Goal: Task Accomplishment & Management: Manage account settings

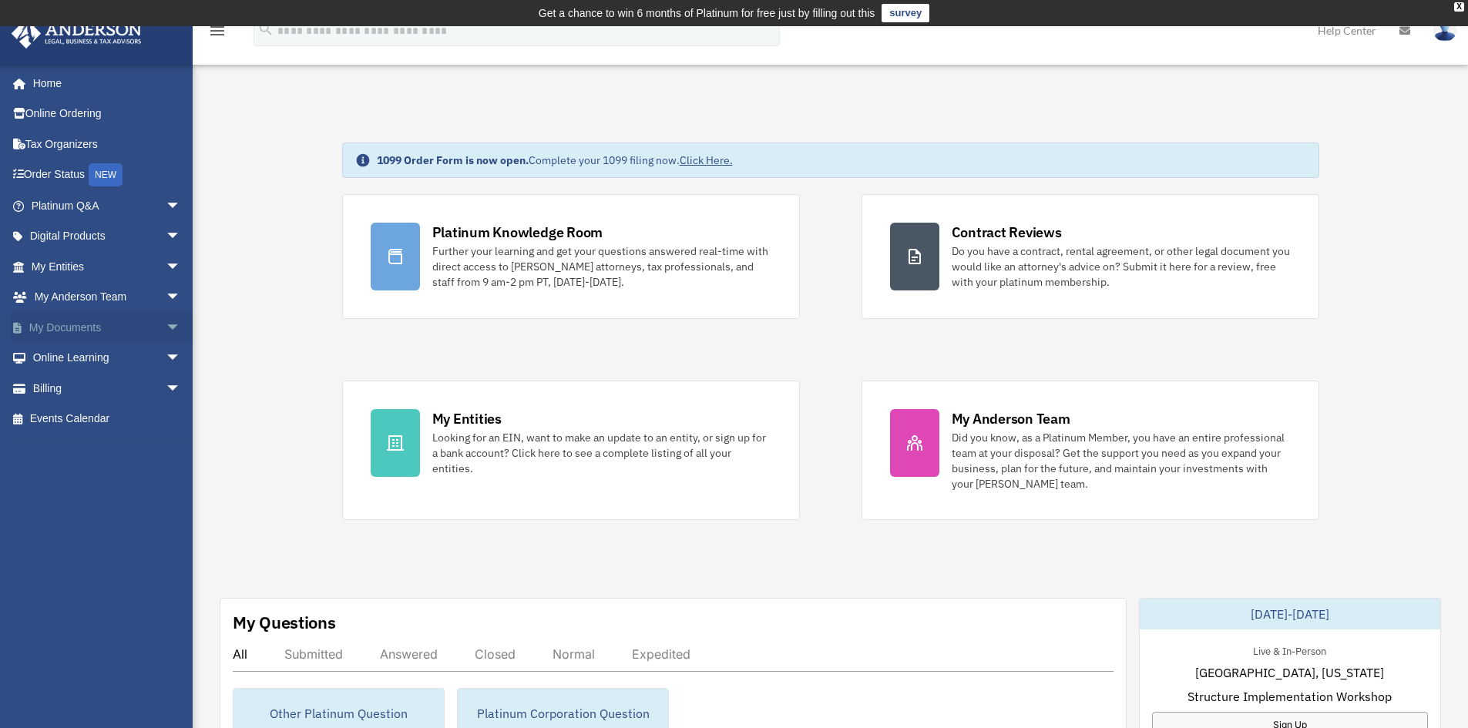
click at [81, 326] on link "My Documents arrow_drop_down" at bounding box center [107, 327] width 193 height 31
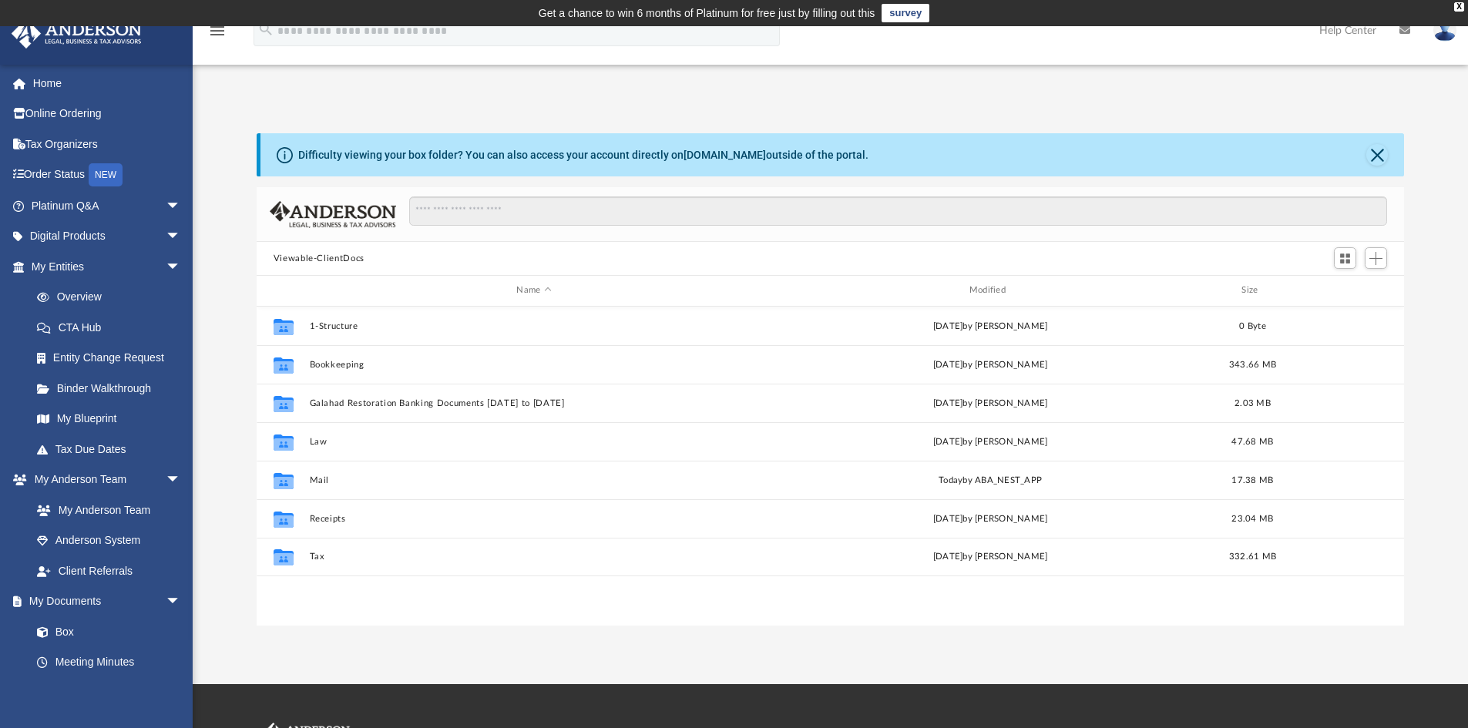
scroll to position [339, 1136]
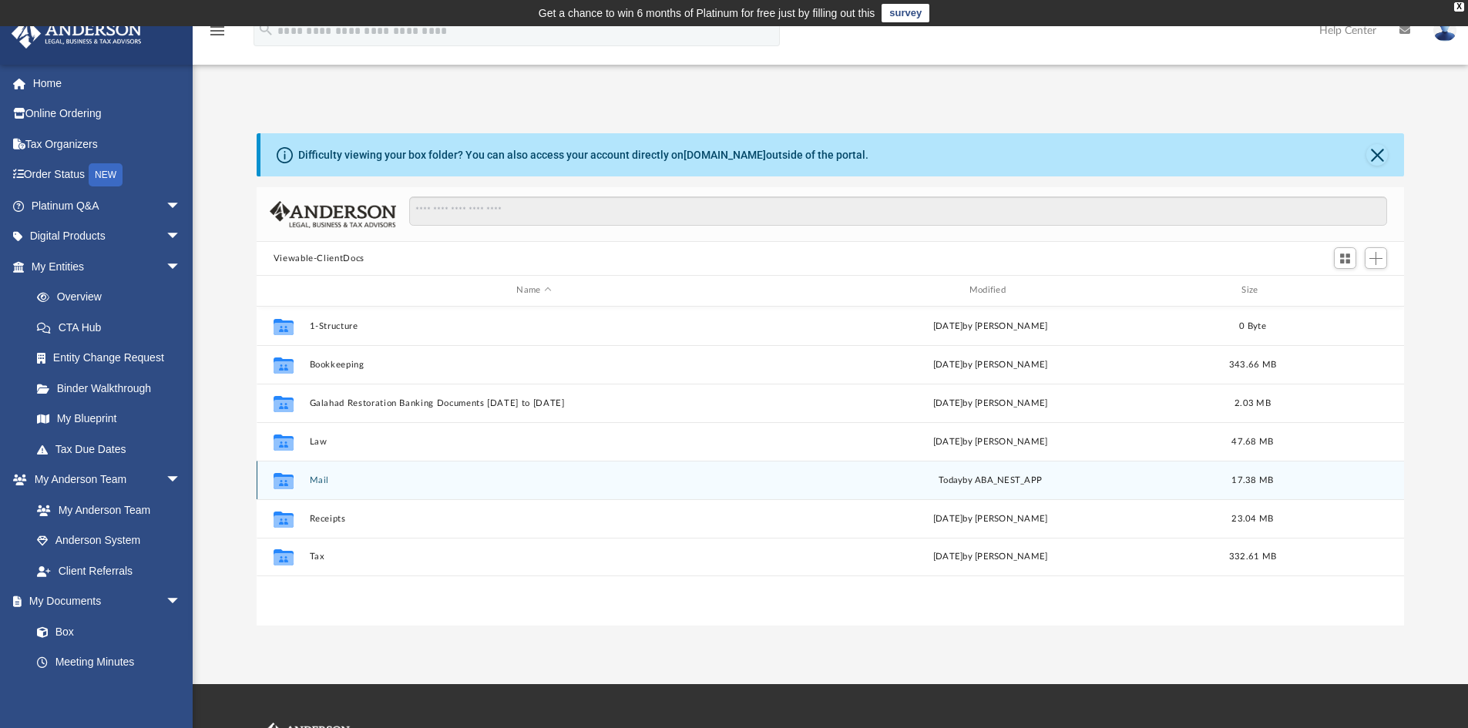
click at [322, 480] on button "Mail" at bounding box center [533, 480] width 449 height 10
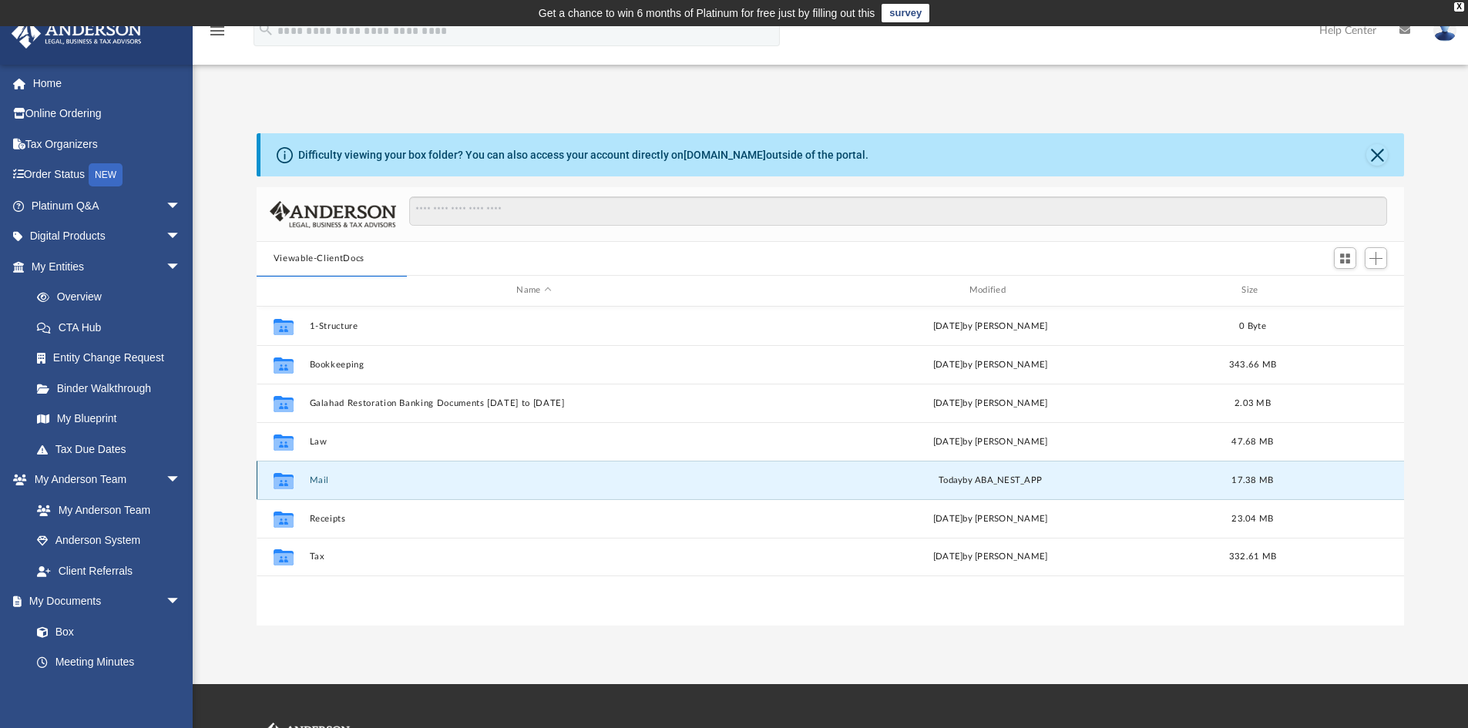
click at [320, 475] on button "Mail" at bounding box center [533, 480] width 449 height 10
click at [315, 479] on button "Mail" at bounding box center [533, 480] width 449 height 10
click at [1372, 154] on button "Close" at bounding box center [1377, 155] width 22 height 22
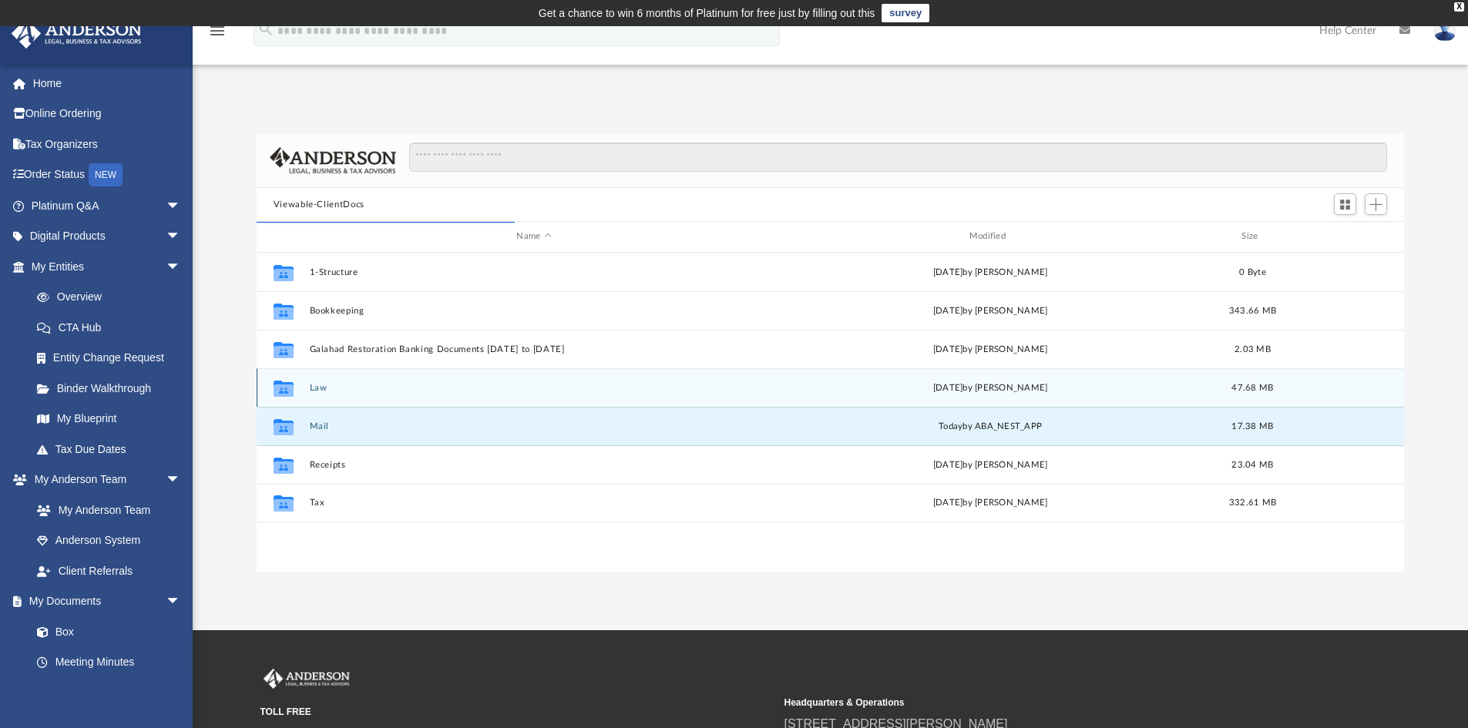
click at [319, 391] on button "Law" at bounding box center [533, 388] width 449 height 10
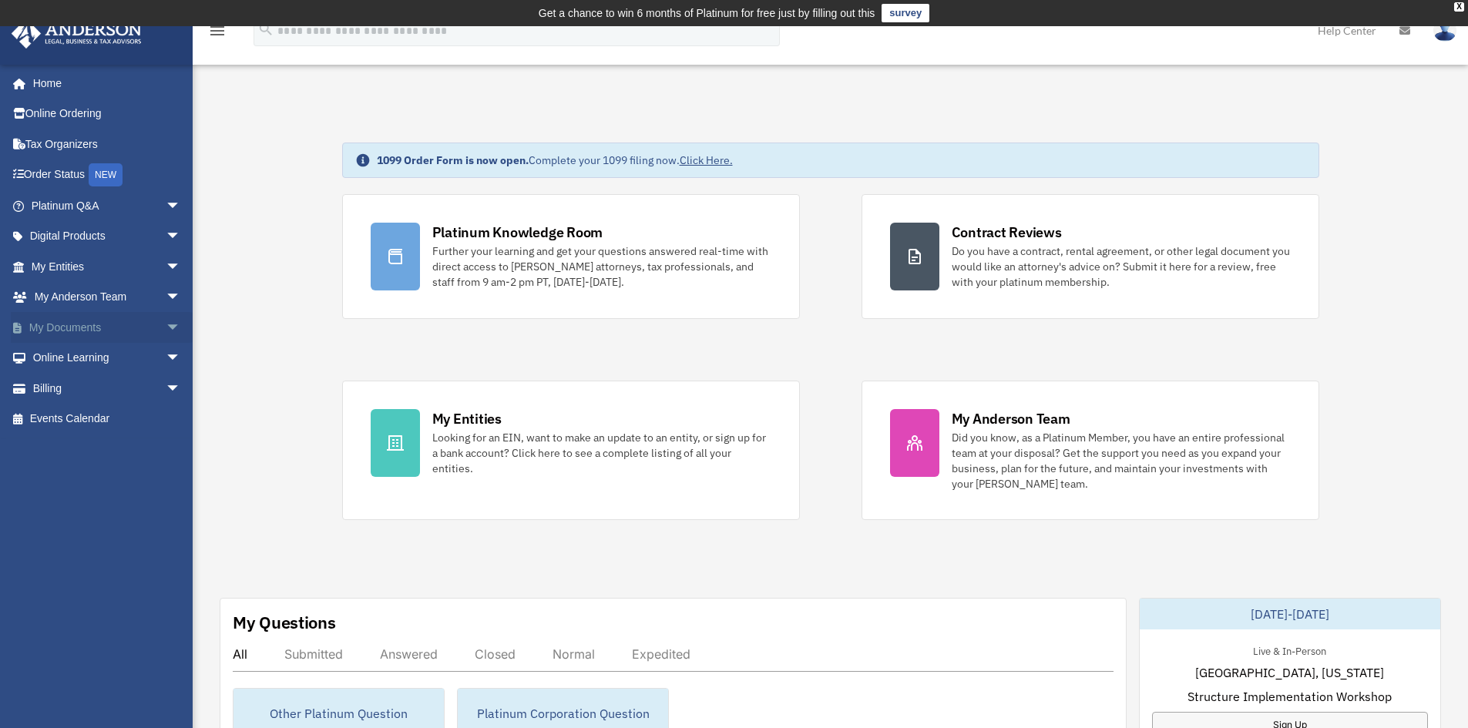
click at [80, 322] on link "My Documents arrow_drop_down" at bounding box center [107, 327] width 193 height 31
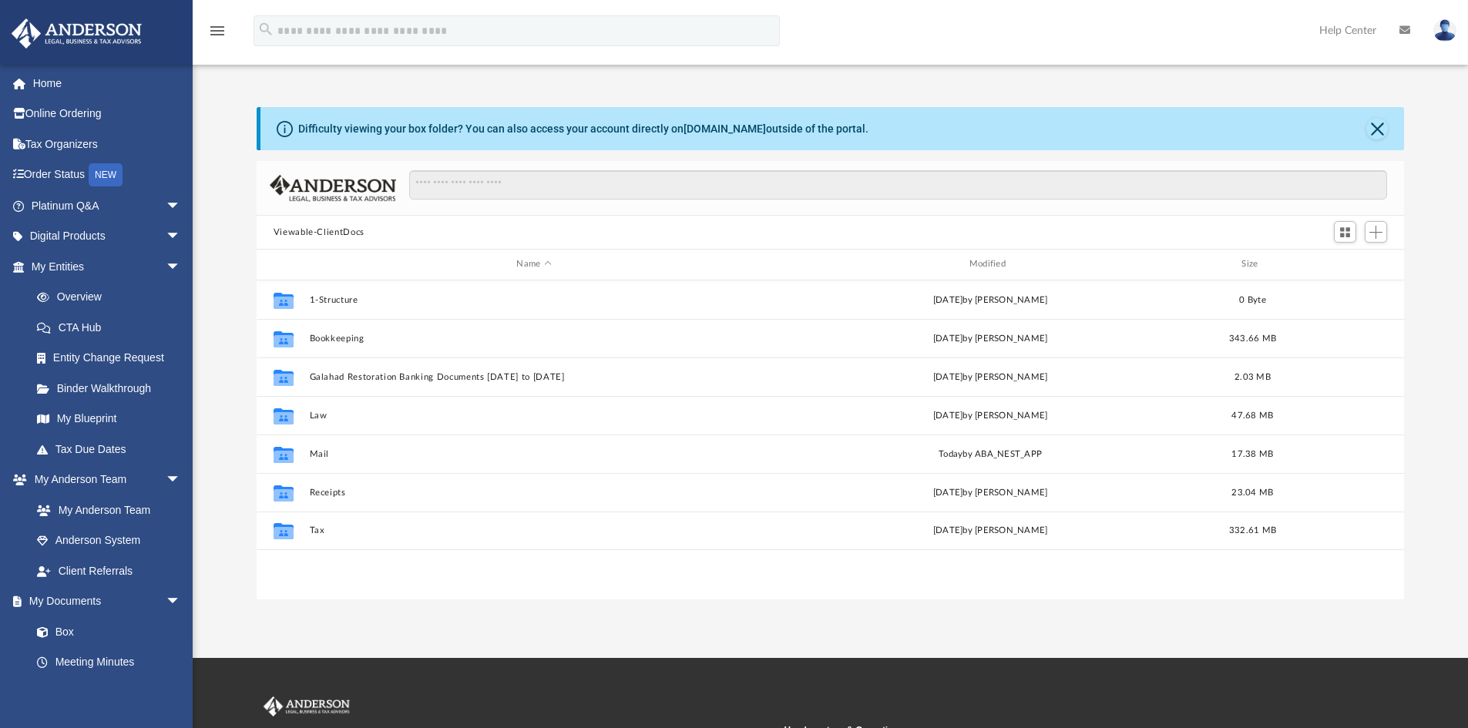
scroll to position [339, 1136]
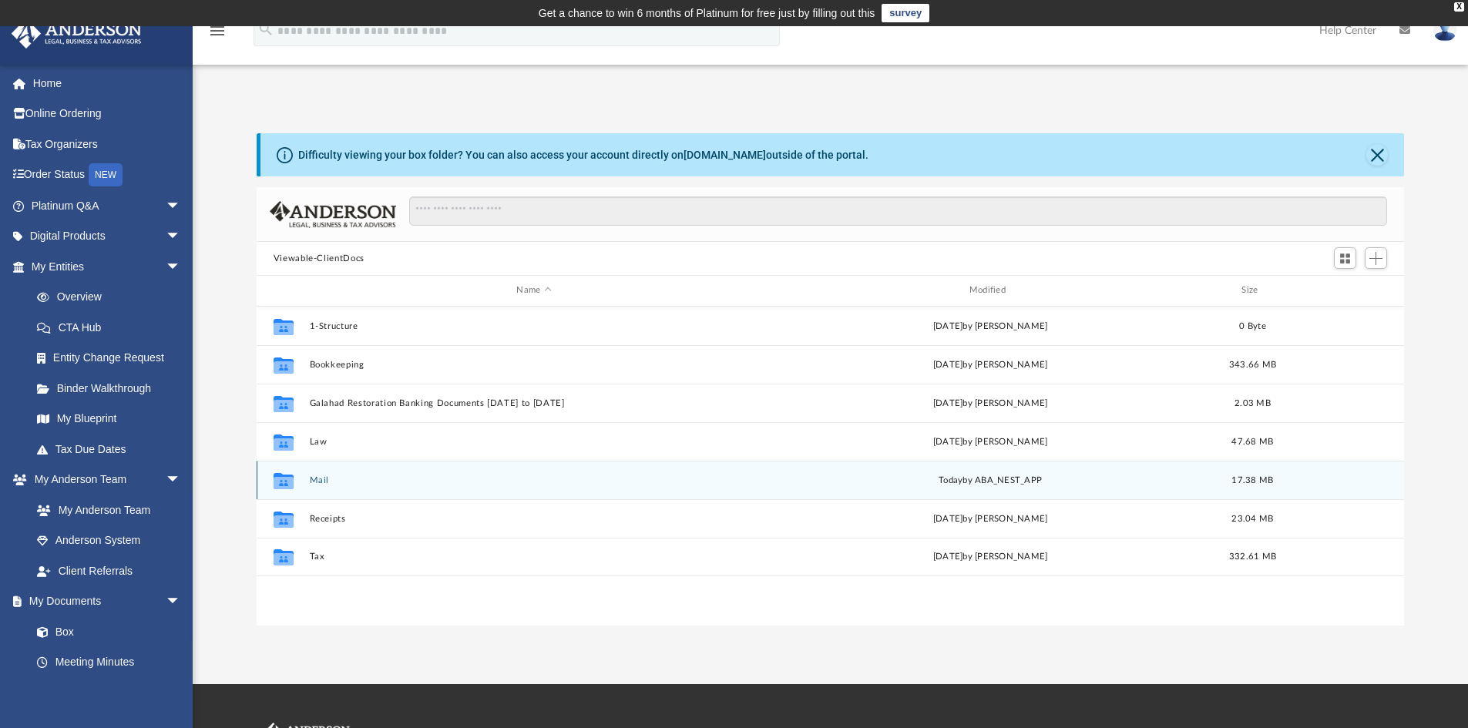
click at [326, 483] on button "Mail" at bounding box center [533, 480] width 449 height 10
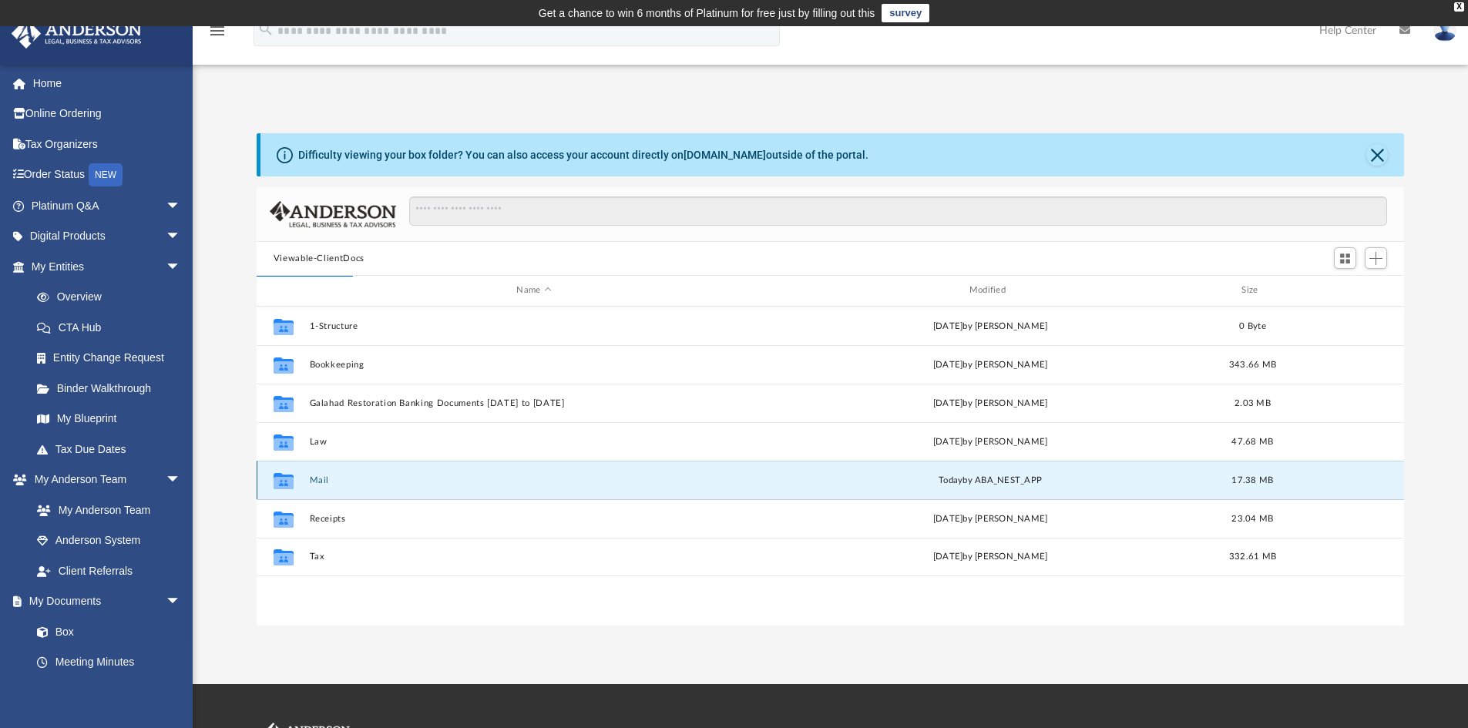
click at [326, 483] on button "Mail" at bounding box center [533, 480] width 449 height 10
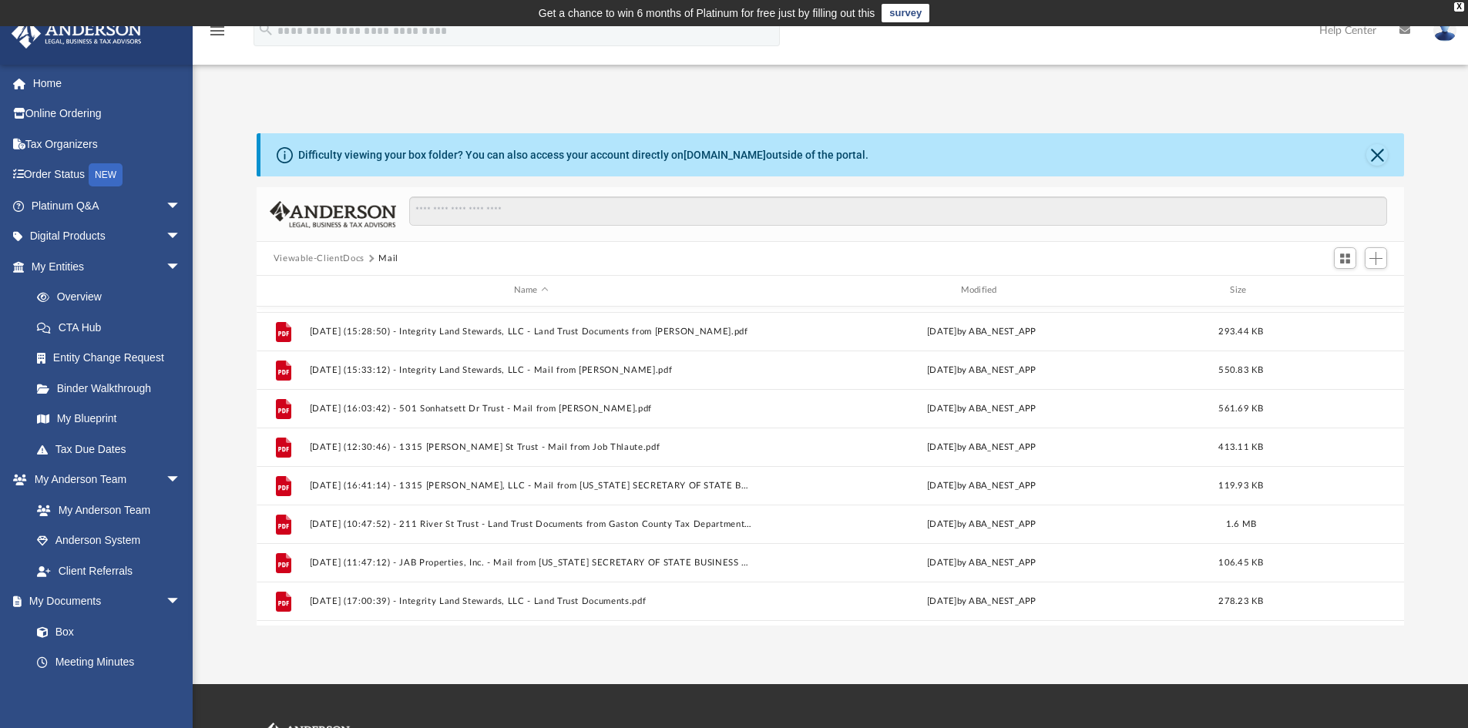
scroll to position [683, 0]
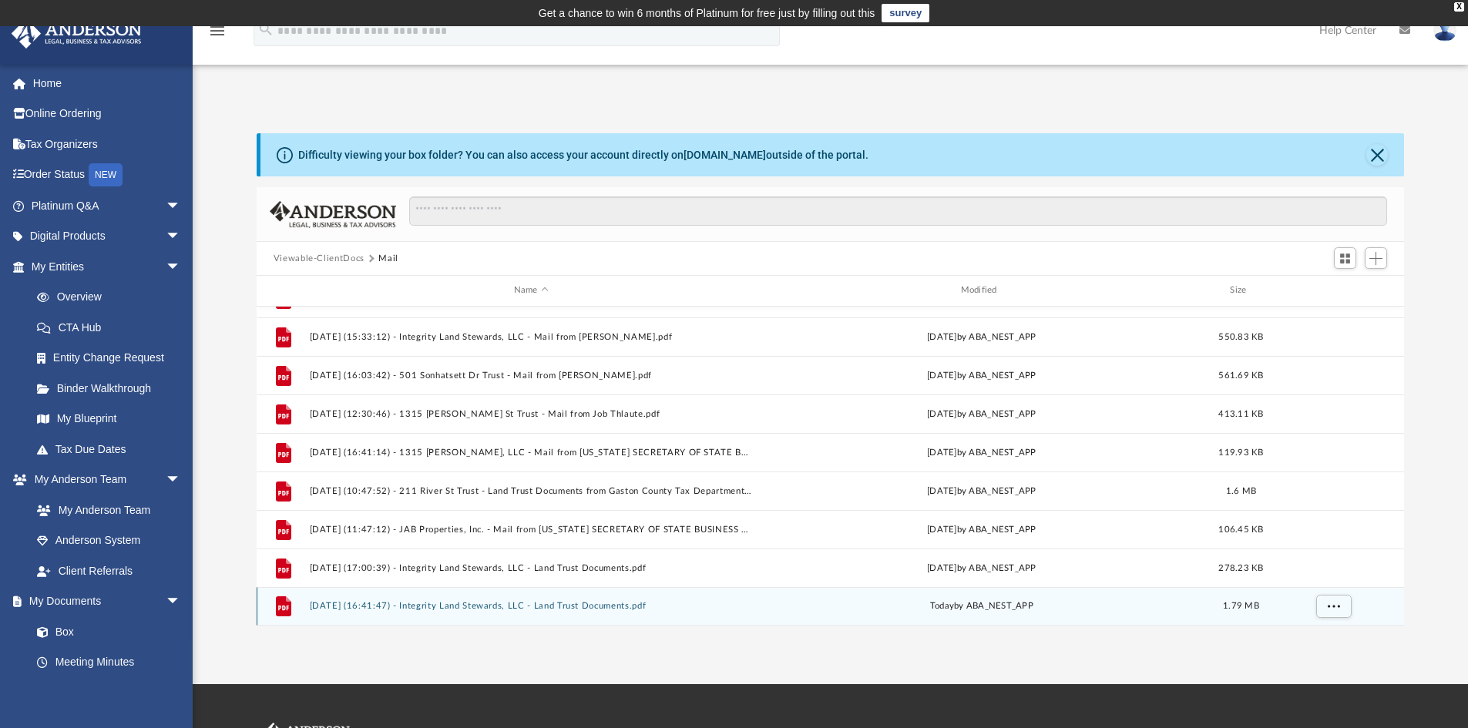
click at [347, 604] on button "[DATE] (16:41:47) - Integrity Land Stewards, LLC - Land Trust Documents.pdf" at bounding box center [531, 606] width 444 height 10
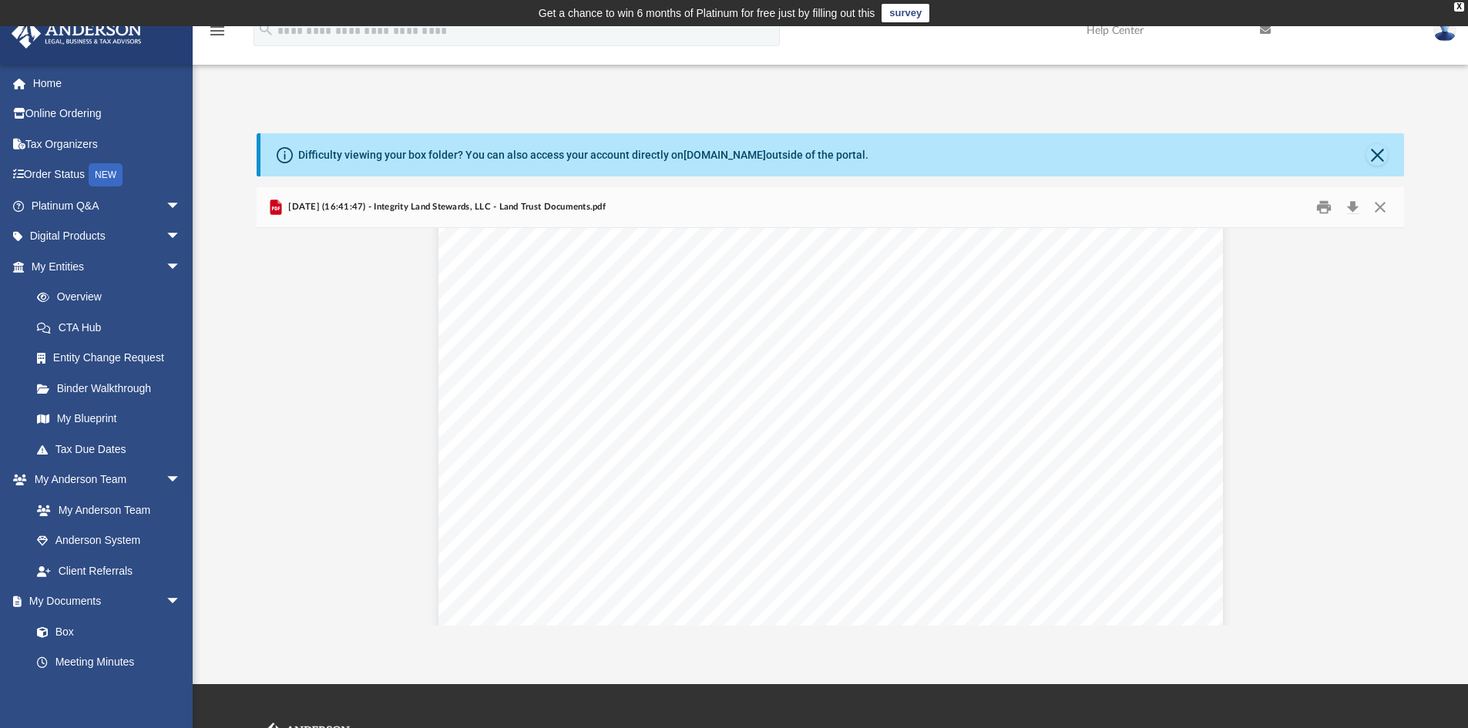
scroll to position [1387, 0]
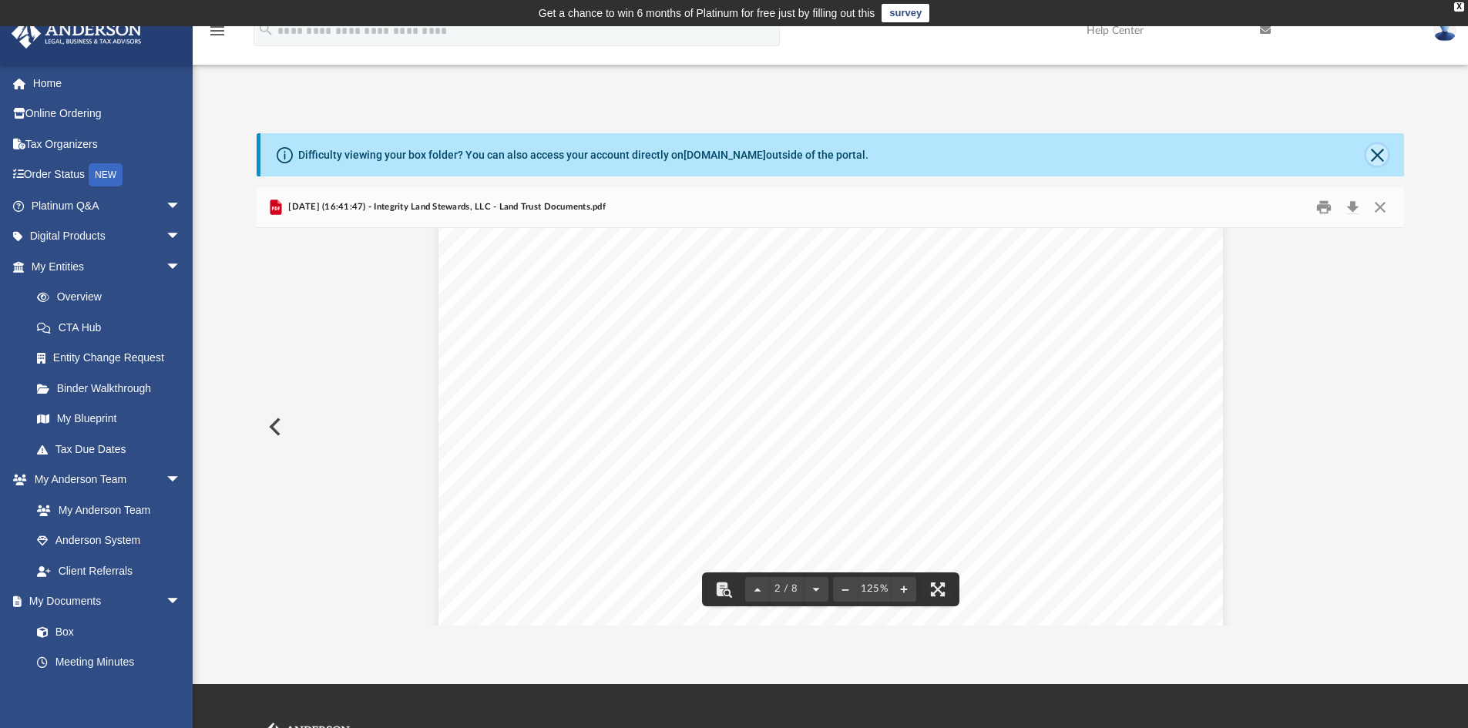
click at [1379, 156] on button "Close" at bounding box center [1377, 155] width 22 height 22
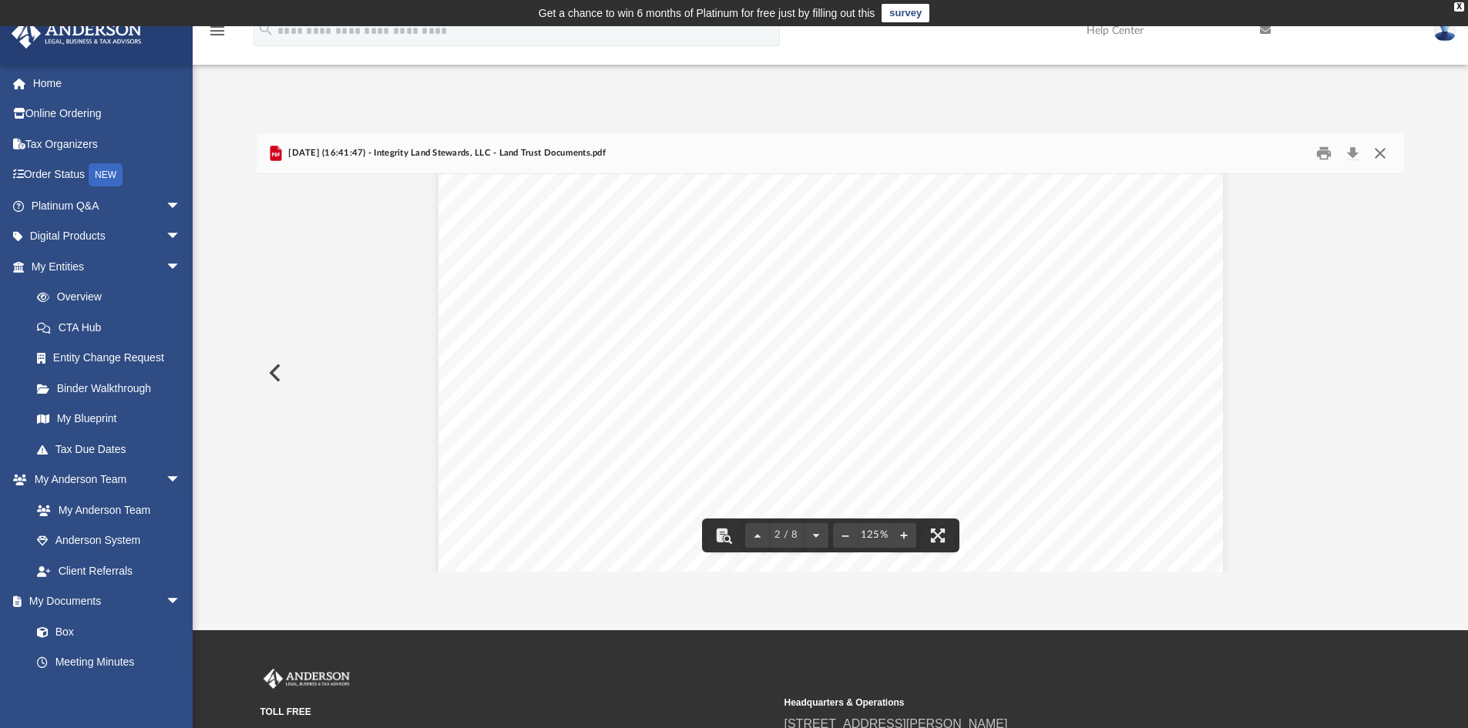
click at [1379, 156] on button "Close" at bounding box center [1380, 154] width 28 height 24
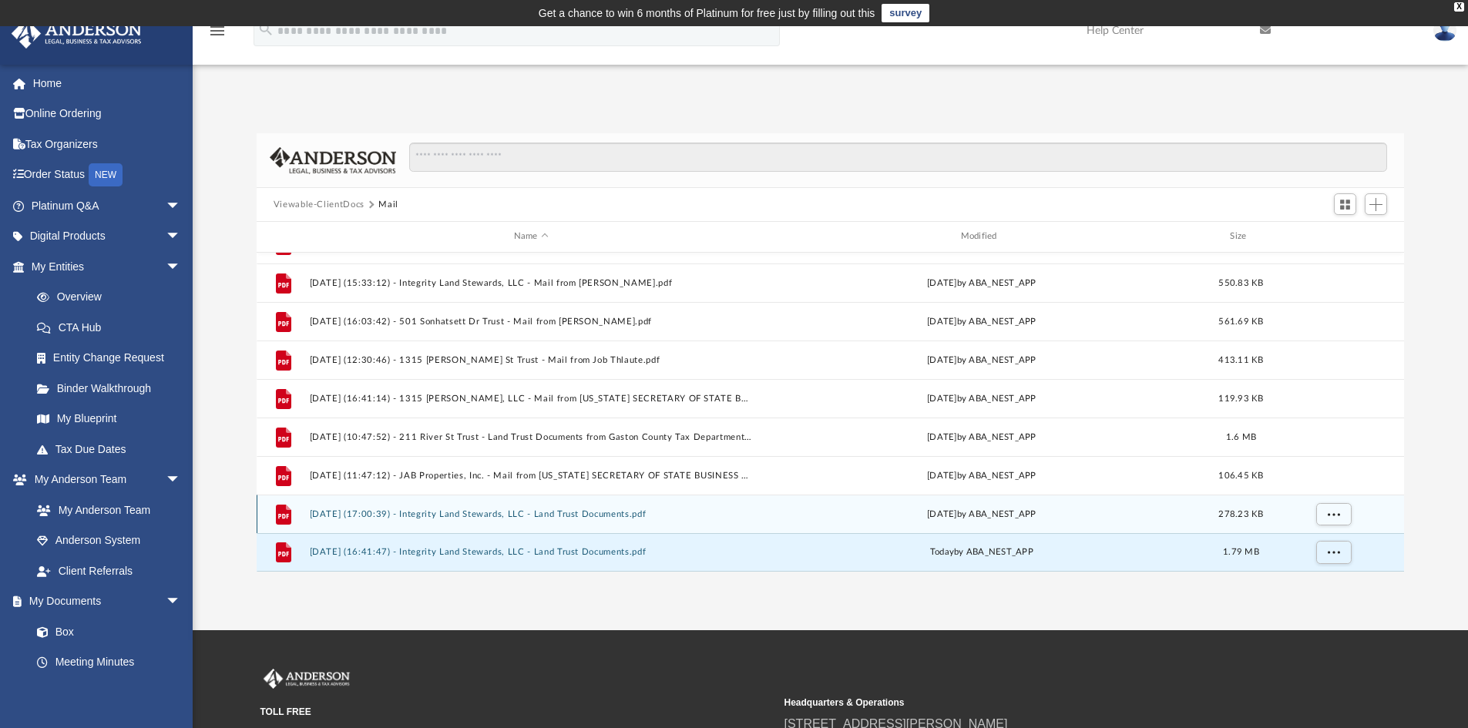
click at [495, 513] on button "[DATE] (17:00:39) - Integrity Land Stewards, LLC - Land Trust Documents.pdf" at bounding box center [531, 514] width 444 height 10
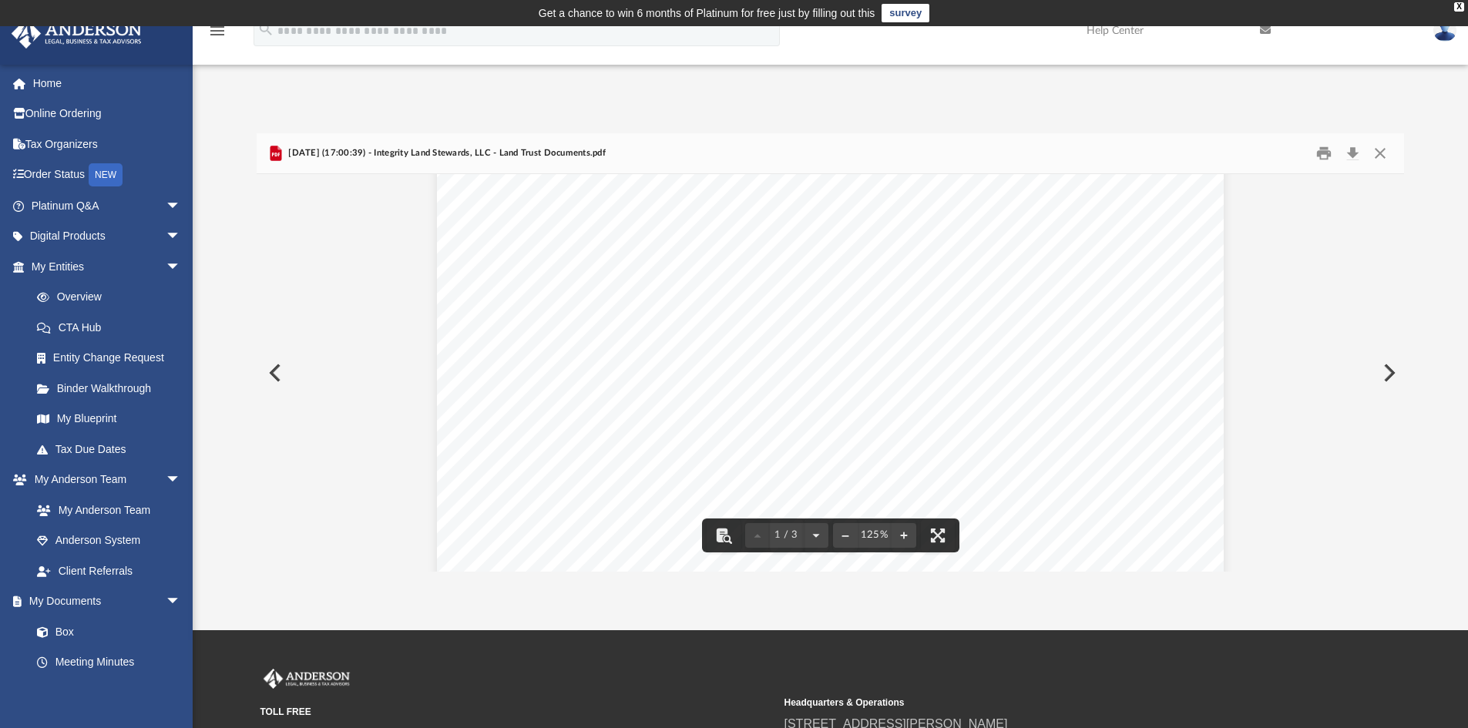
scroll to position [0, 0]
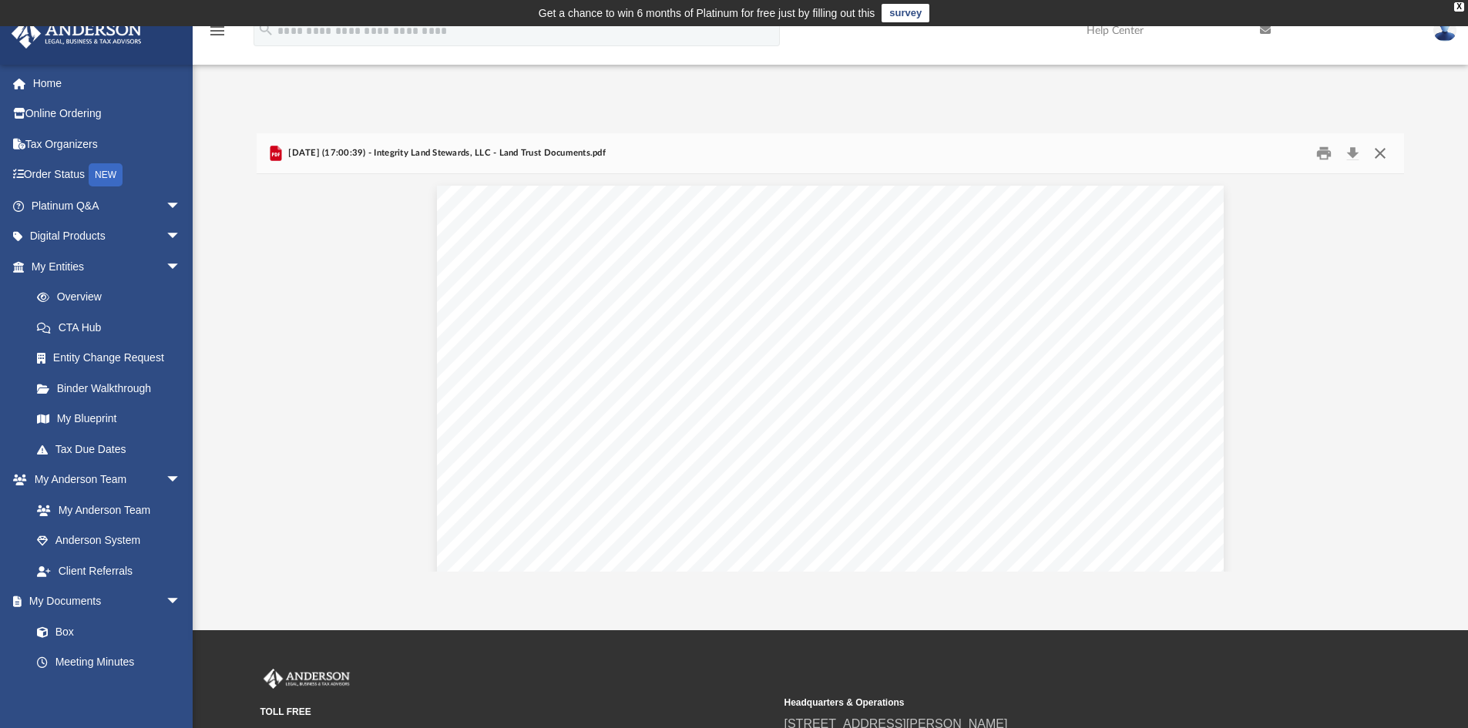
click at [1382, 154] on button "Close" at bounding box center [1380, 154] width 28 height 24
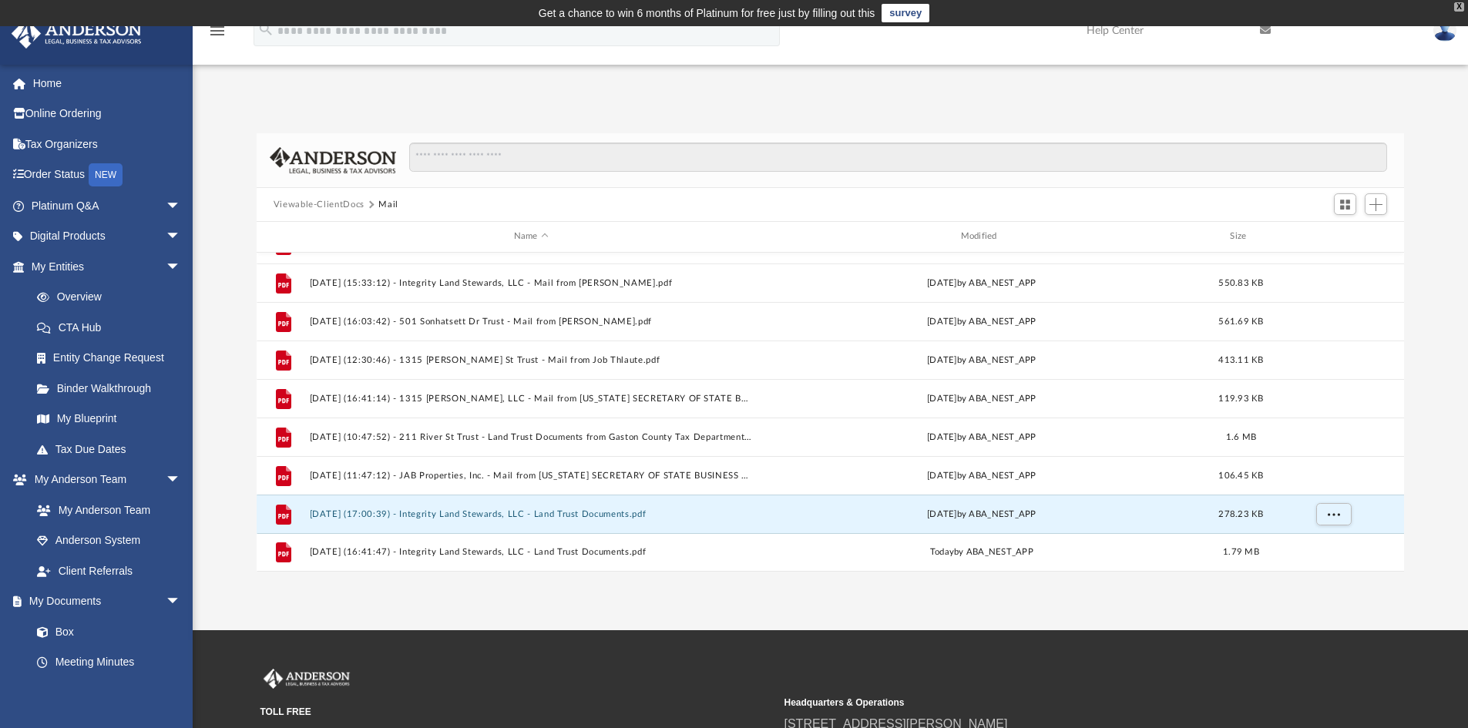
click at [1460, 5] on div "X" at bounding box center [1459, 6] width 10 height 9
